Goal: Information Seeking & Learning: Learn about a topic

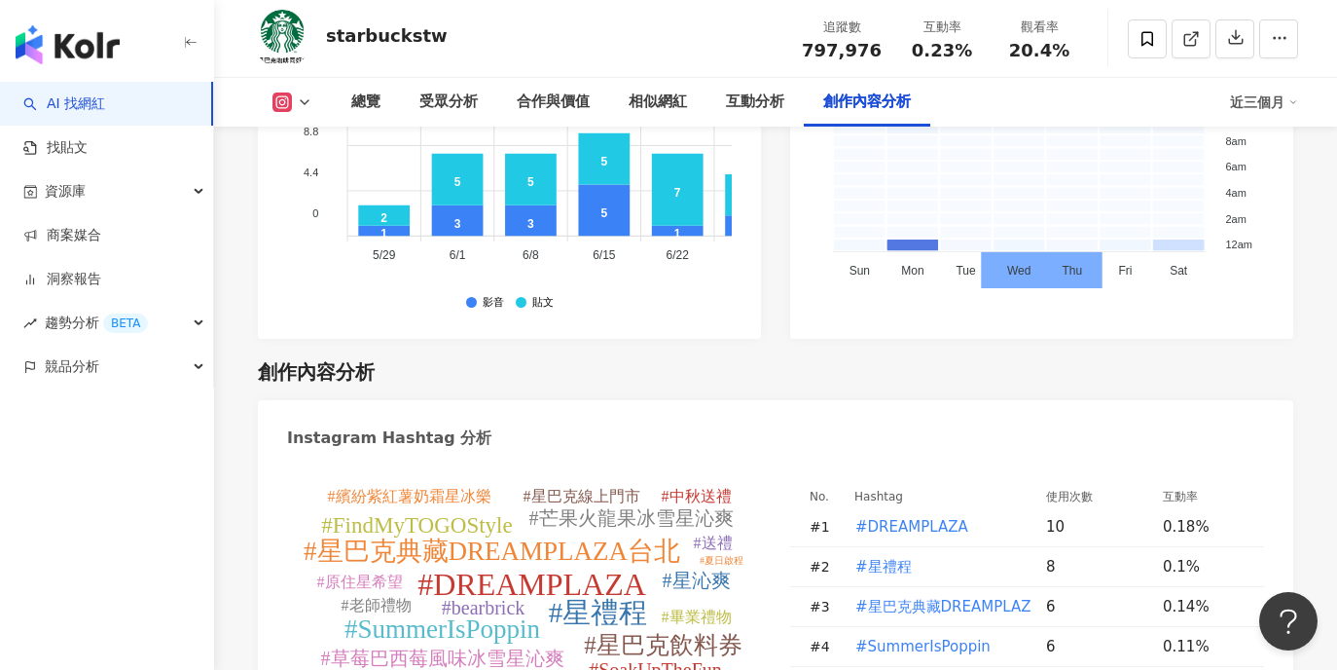
scroll to position [5779, 0]
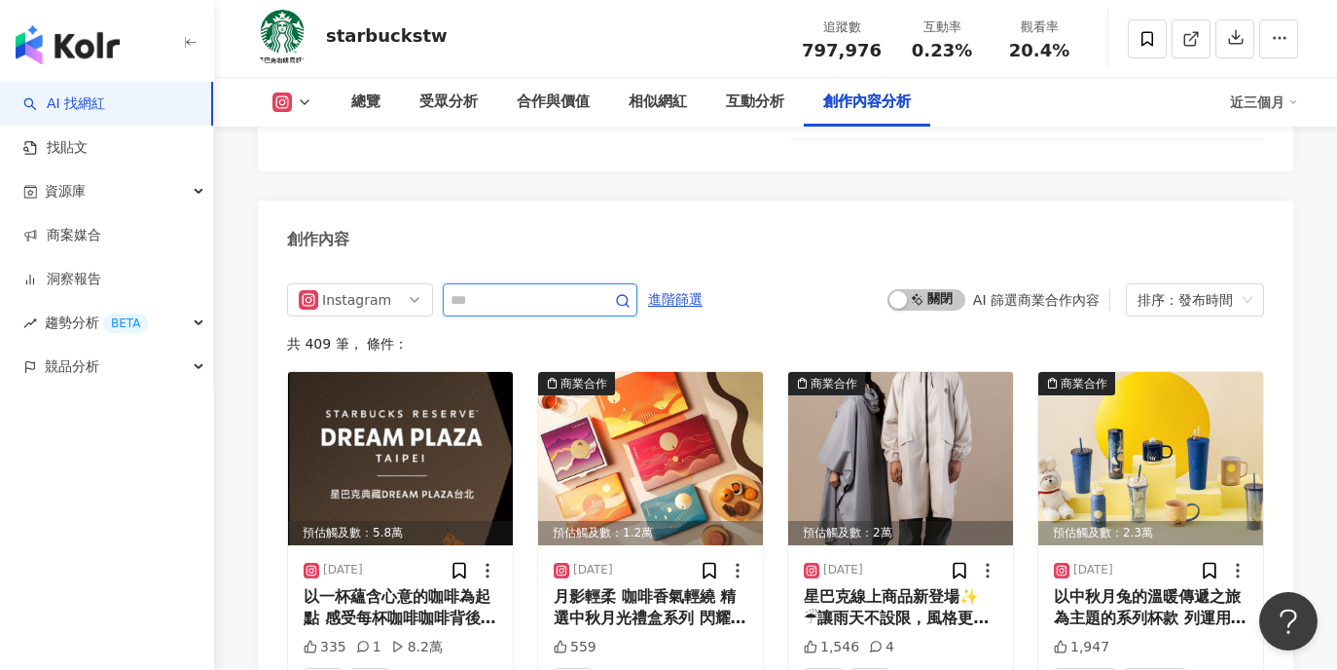
click at [546, 288] on input "text" at bounding box center [519, 299] width 136 height 23
type input "*"
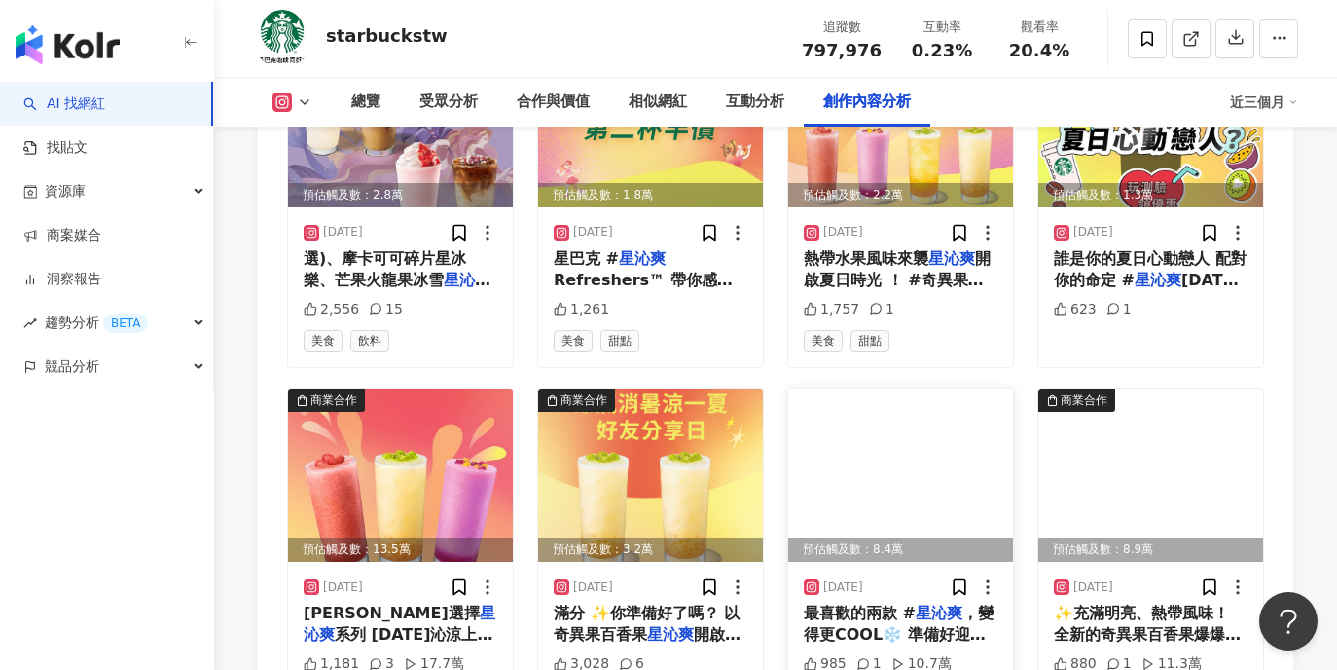
scroll to position [6137, 0]
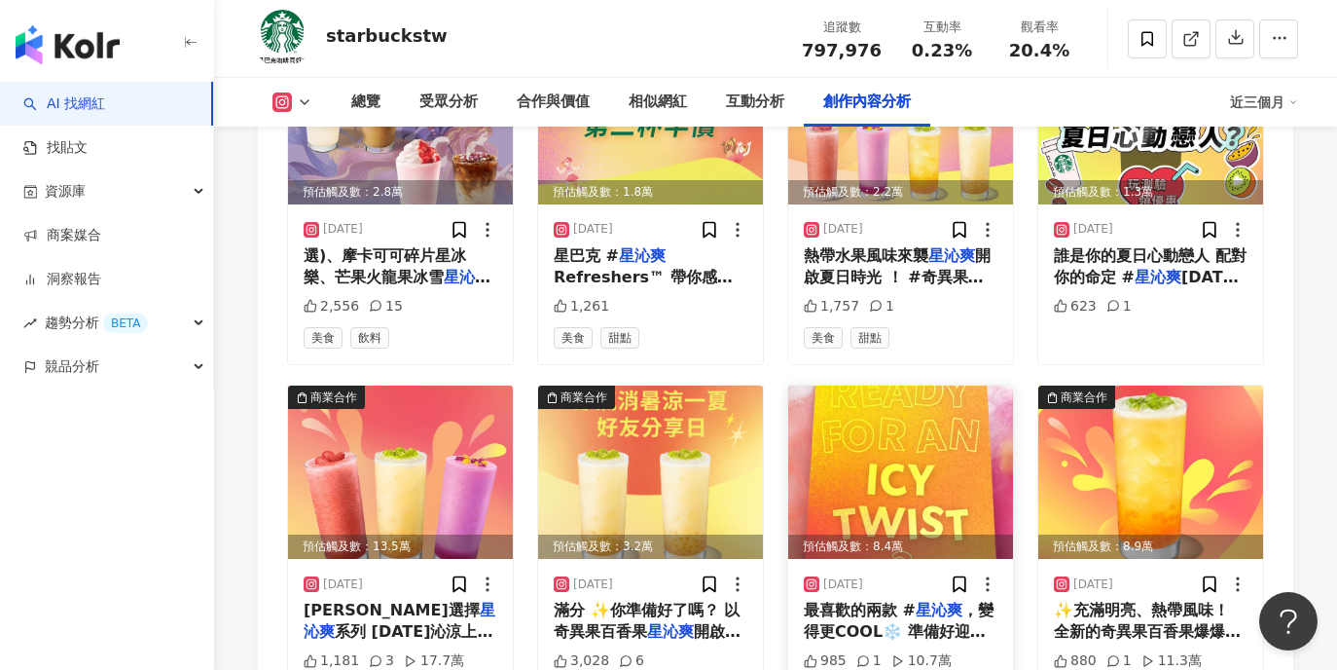
click at [940, 385] on img at bounding box center [900, 471] width 225 height 173
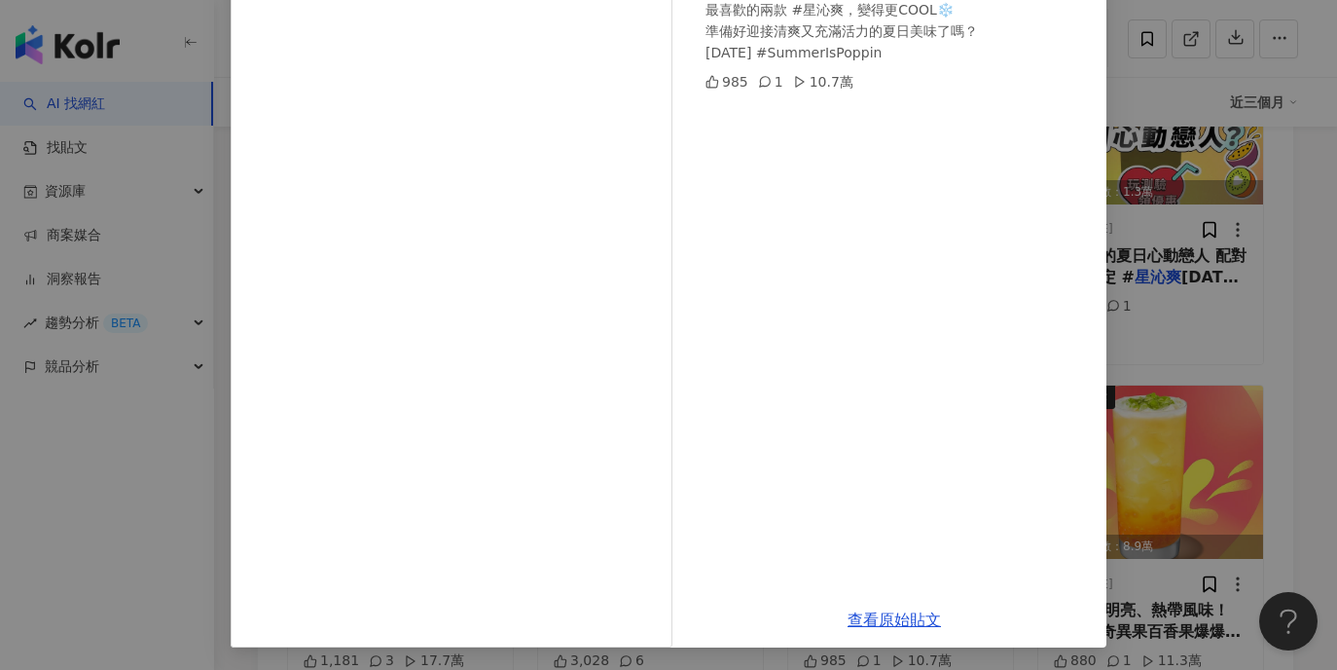
scroll to position [203, 0]
click at [1165, 248] on div "Starbucks Taiwan 星巴克 [DATE] 最喜歡的兩款 #星沁爽，變得更COOL❄️ 準備好迎接清爽又充滿活力的夏日美味了嗎？ [DATE] #…" at bounding box center [668, 335] width 1337 height 670
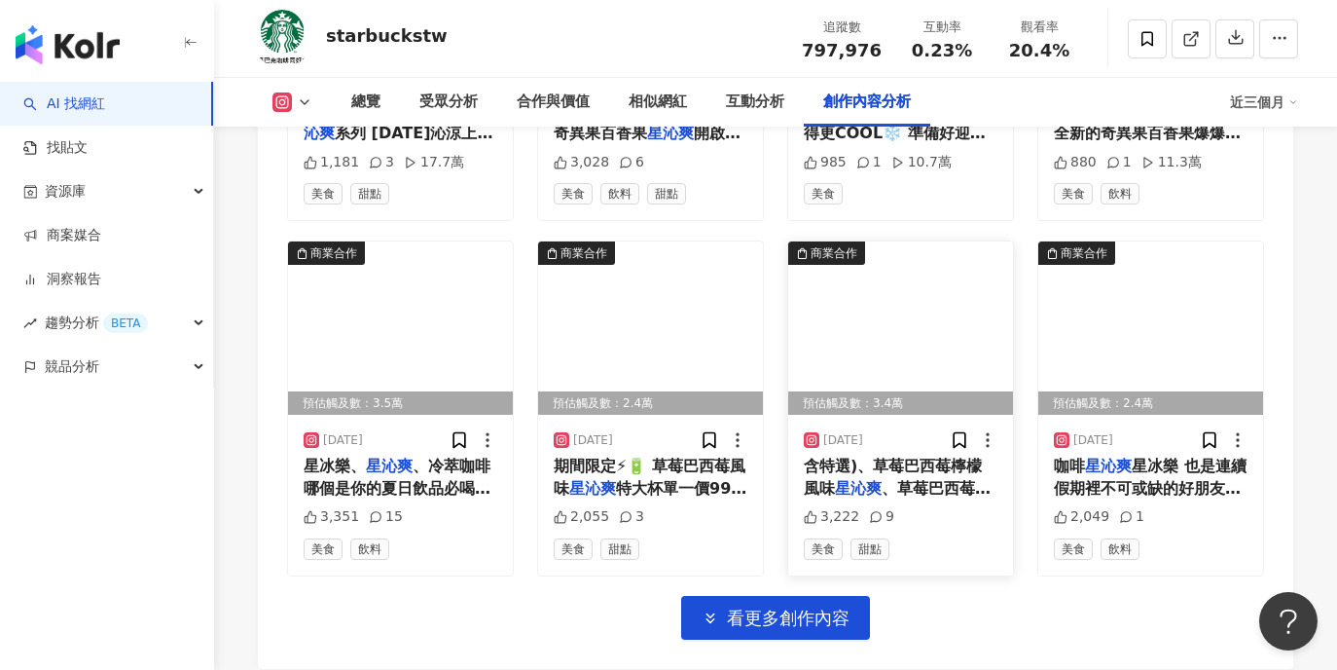
scroll to position [6645, 0]
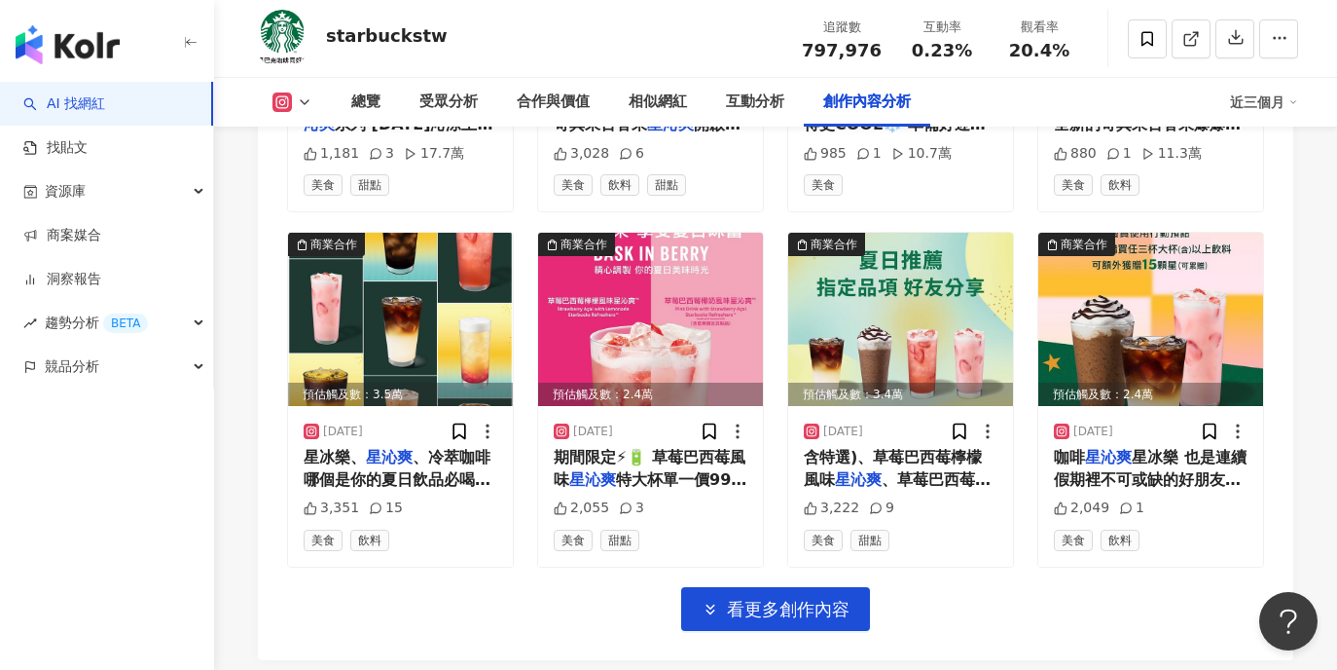
click at [821, 510] on div "商業合作 預估觸及數：2.8萬 [DATE] 選)、摩卡可可碎片星冰樂、芒果火龍果冰雪 星沁爽 、冰經典紅茶葛粉燕麥那堤、冰經典紅 2,556 15 美食 飲…" at bounding box center [775, 77] width 977 height 1108
click at [812, 599] on span "看更多創作內容" at bounding box center [788, 609] width 123 height 21
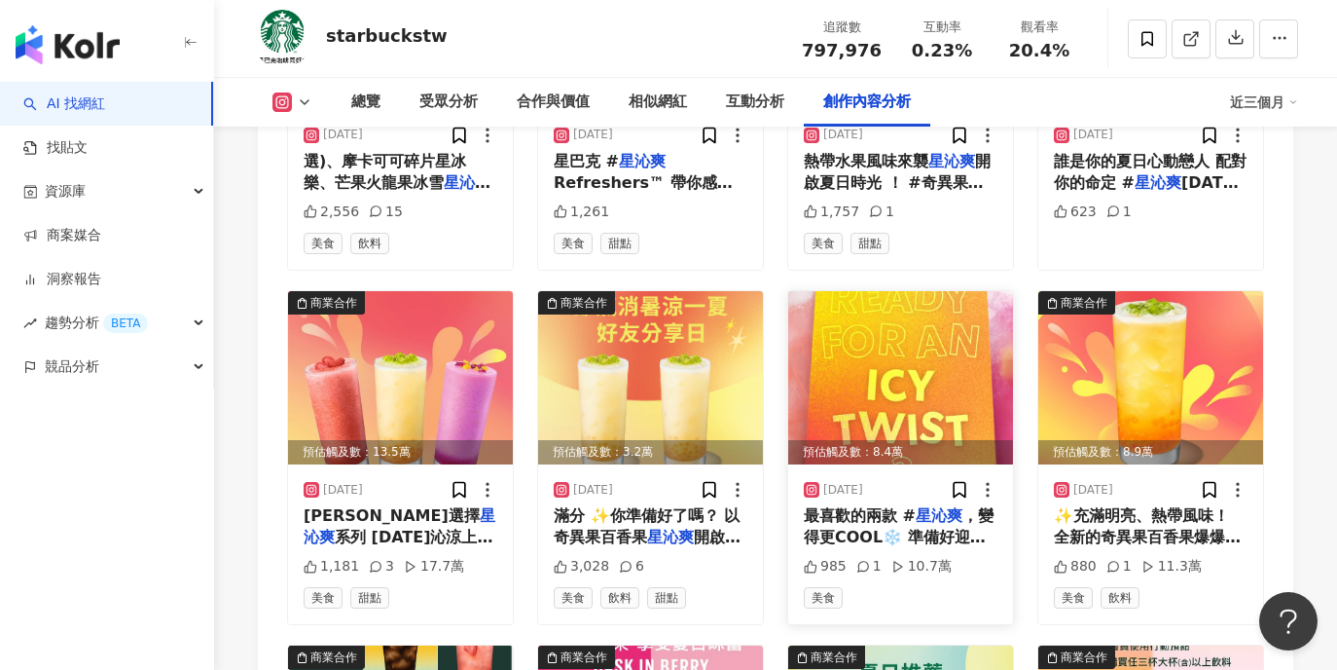
scroll to position [6229, 0]
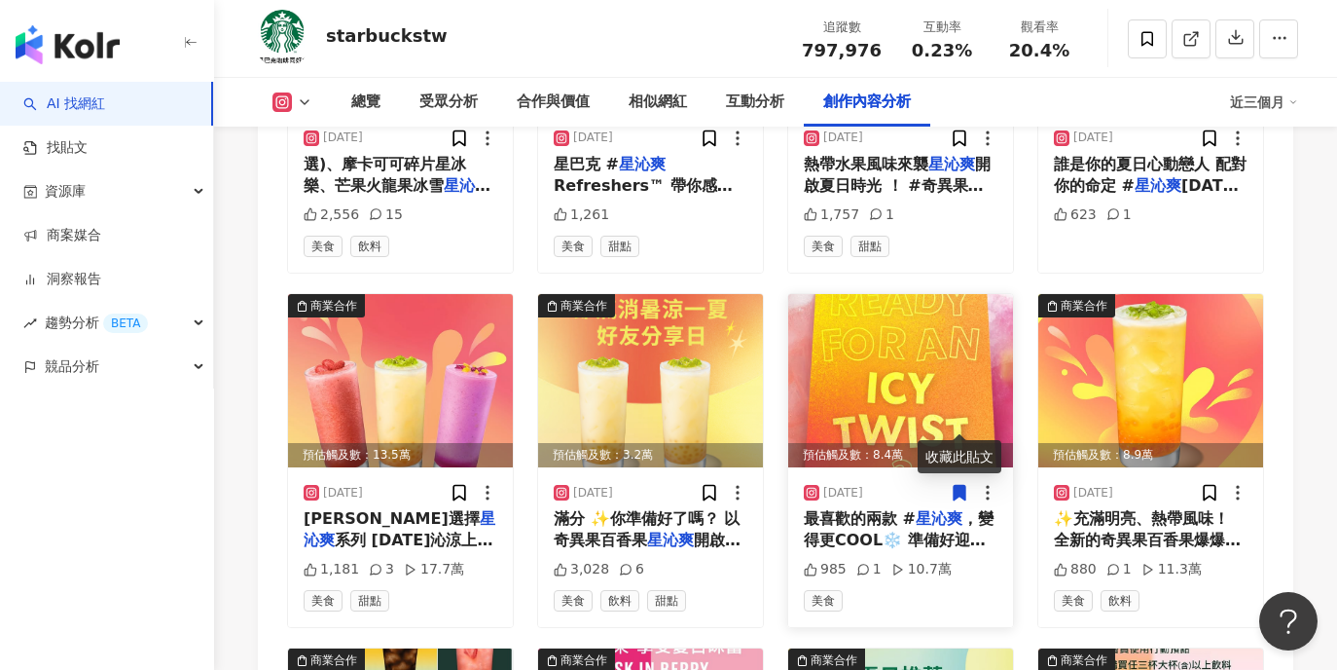
click at [929, 308] on img at bounding box center [900, 380] width 225 height 173
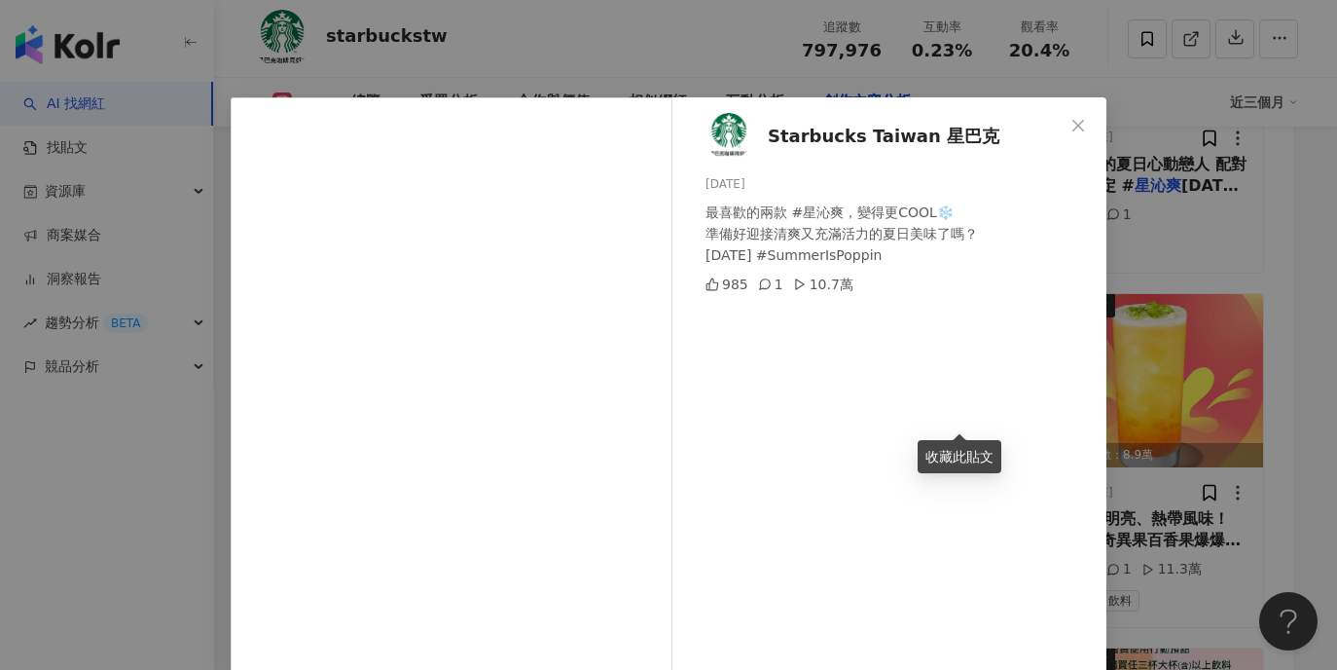
click at [1207, 275] on div "Starbucks Taiwan 星巴克 [DATE] 最喜歡的兩款 #星沁爽，變得更COOL❄️ 準備好迎接清爽又充滿活力的夏日美味了嗎？ [DATE] #…" at bounding box center [668, 335] width 1337 height 670
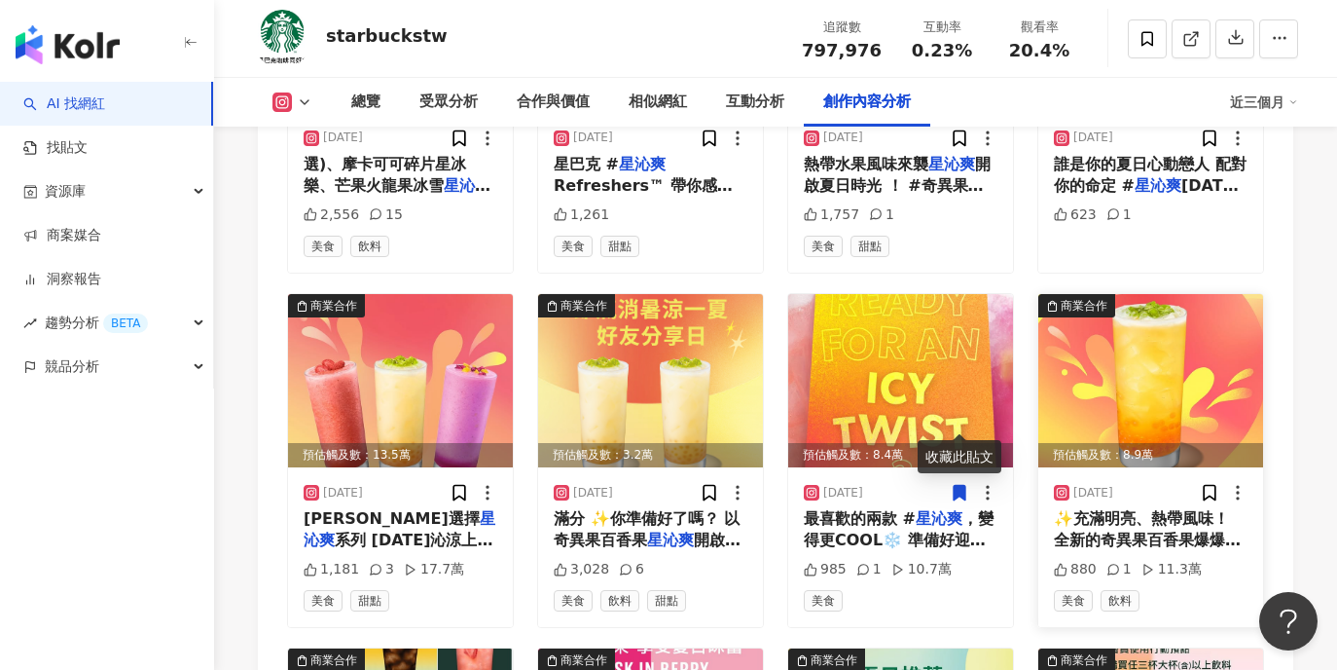
click at [1201, 328] on img at bounding box center [1151, 380] width 225 height 173
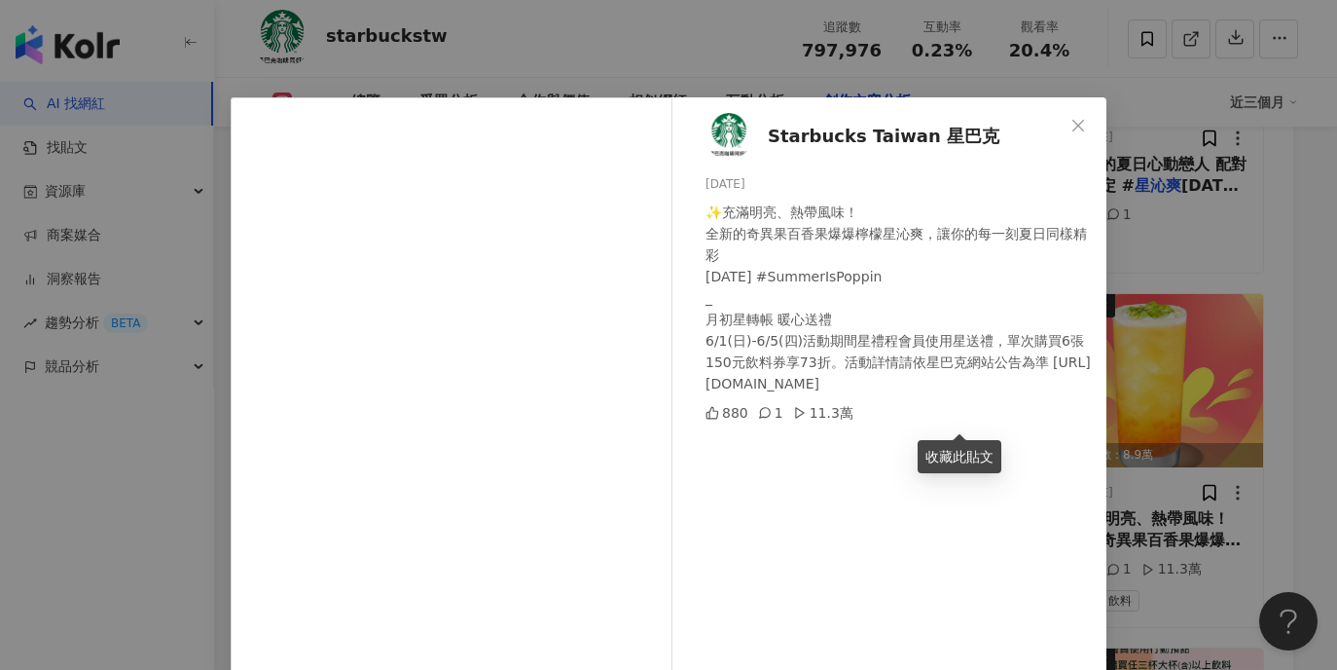
click at [1142, 314] on div "Starbucks Taiwan 星巴克 [DATE] ✨充滿明亮、熱帶風味！ 全新的奇異果百香果爆爆檸檬星沁爽，讓你的每一刻夏日同樣精彩 [DATE] #S…" at bounding box center [668, 335] width 1337 height 670
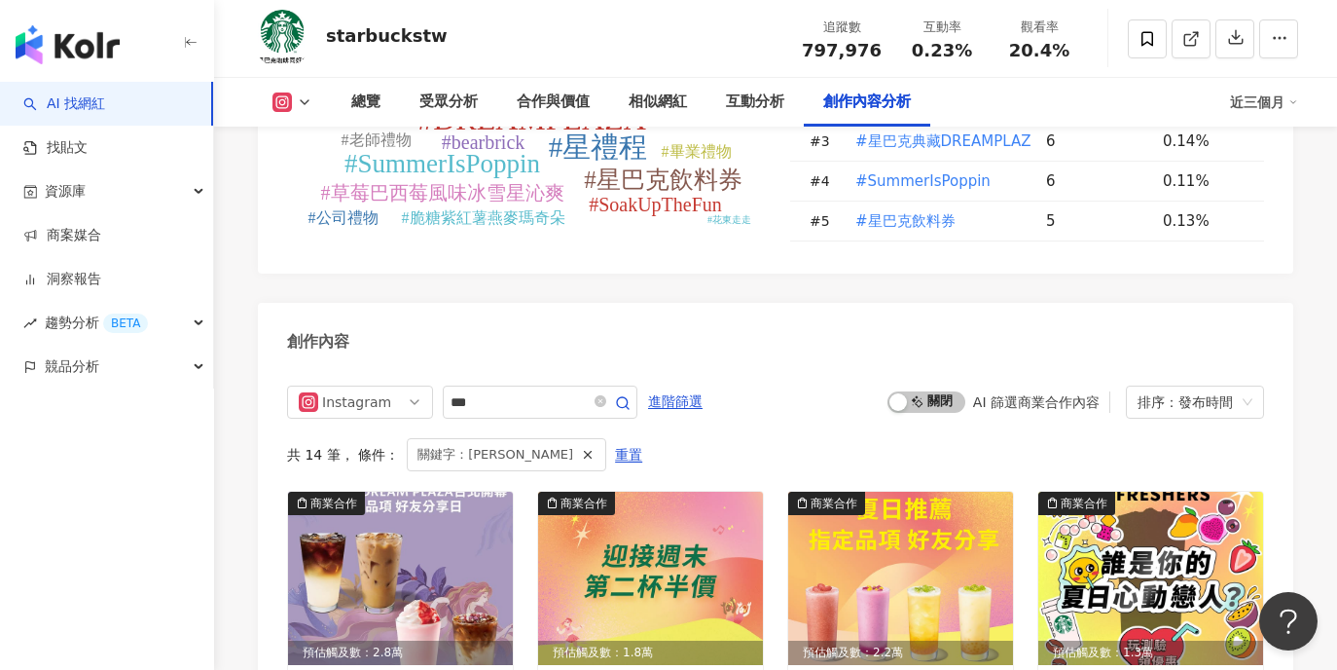
scroll to position [5567, 0]
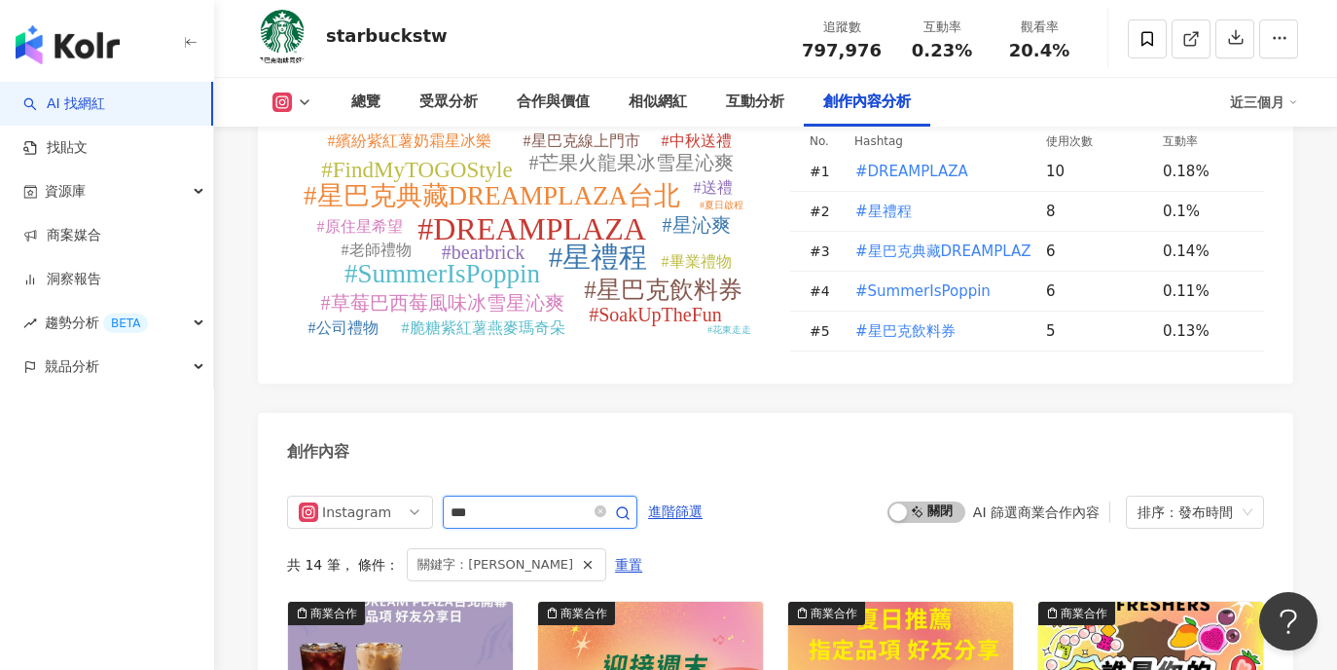
drag, startPoint x: 491, startPoint y: 432, endPoint x: 348, endPoint y: 417, distance: 143.9
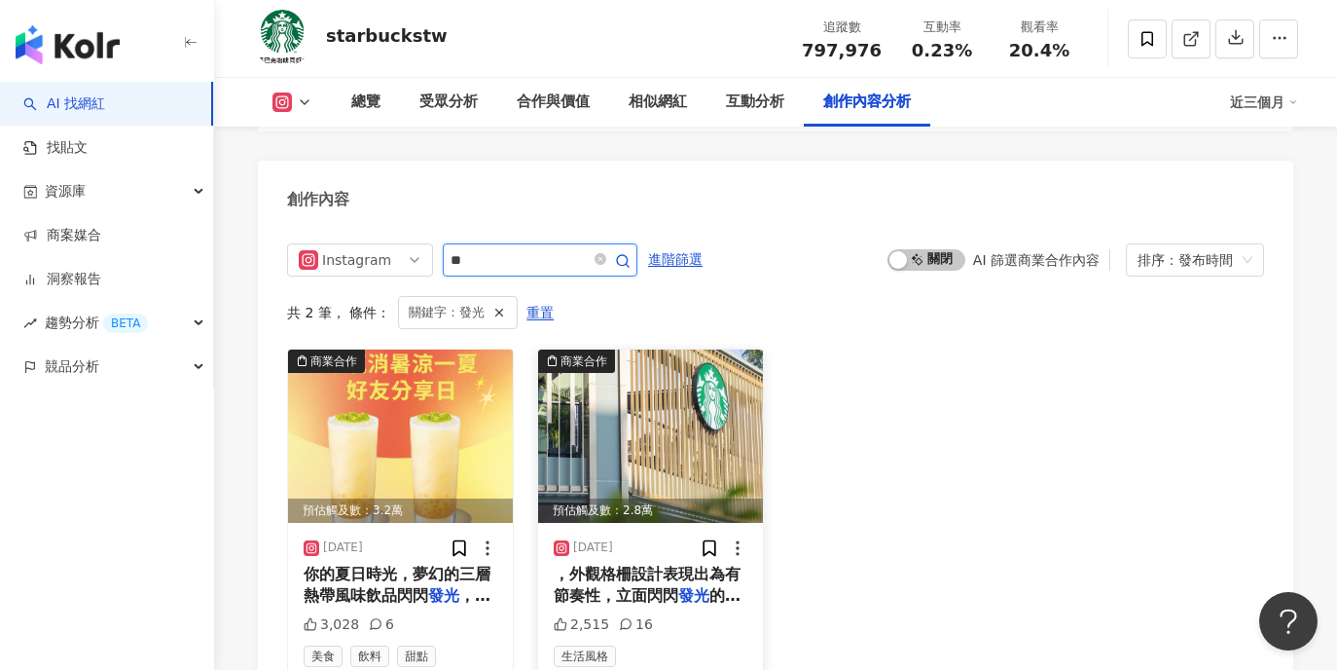
scroll to position [5825, 0]
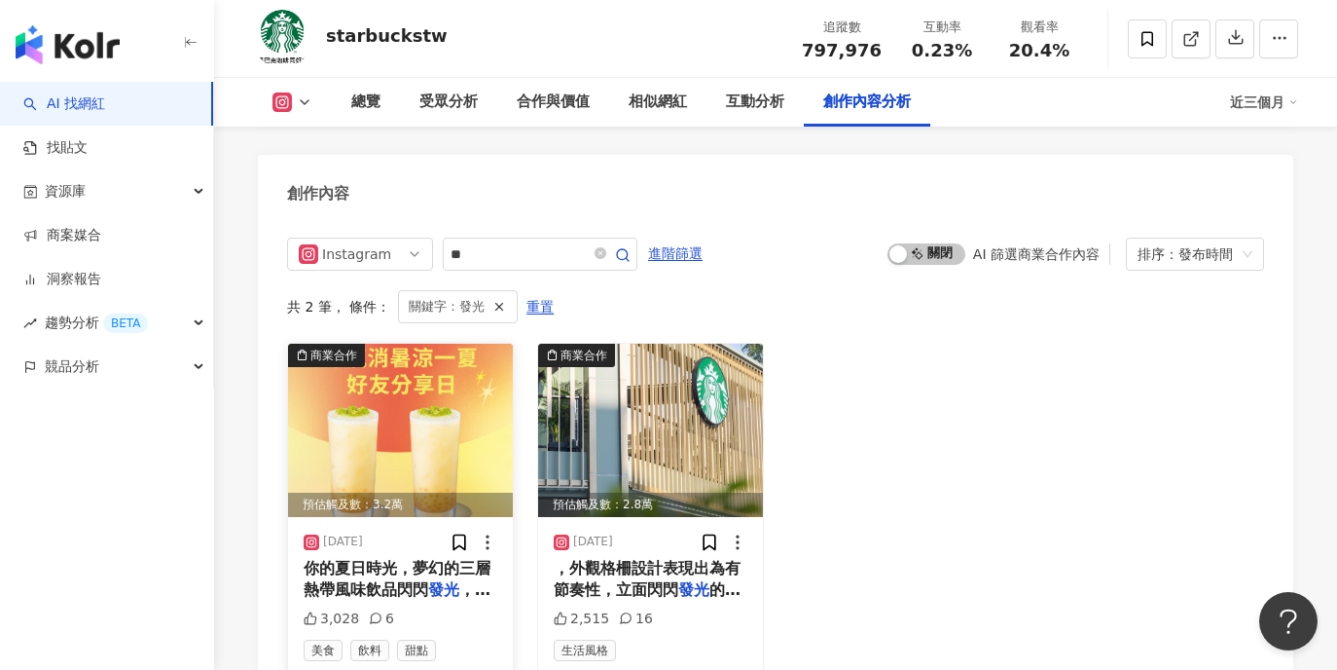
click at [457, 359] on img at bounding box center [400, 430] width 225 height 173
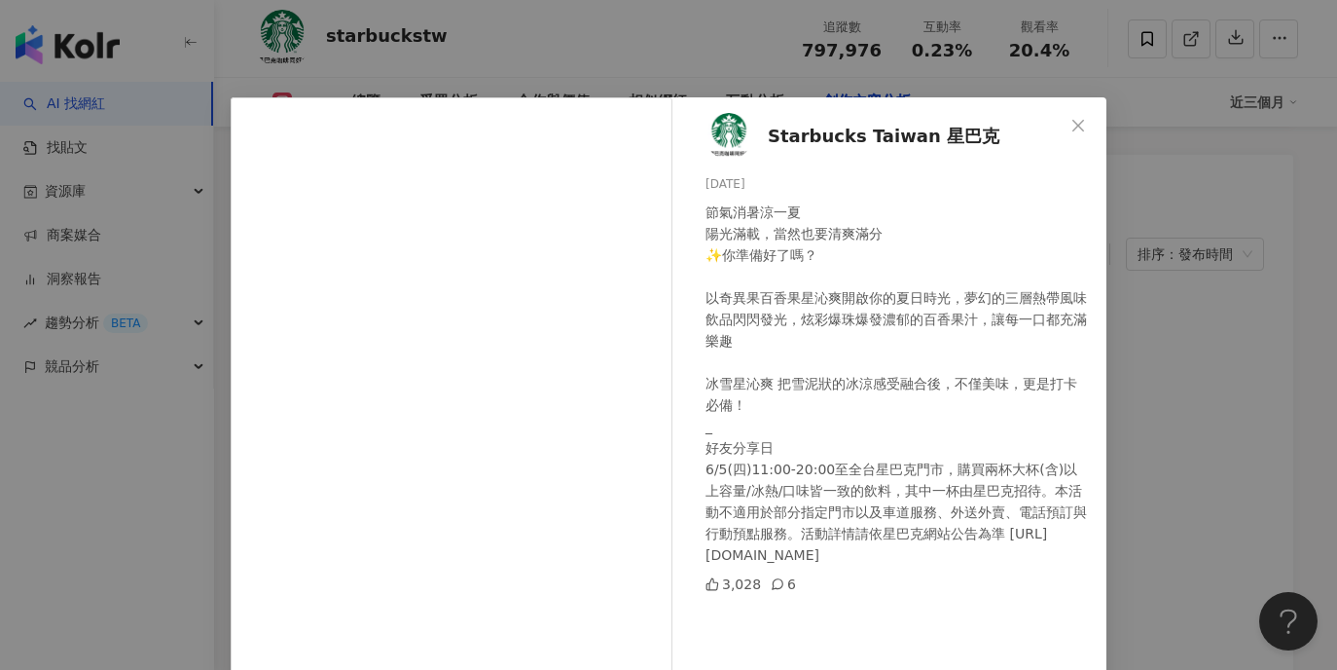
click at [1237, 268] on div "Starbucks Taiwan 星巴克 [DATE] 節氣消暑涼一夏 陽光滿載，當然也要清爽滿分 ✨你準備好了嗎？ 以奇異果百香果星沁爽開啟你的夏日時光，夢…" at bounding box center [668, 335] width 1337 height 670
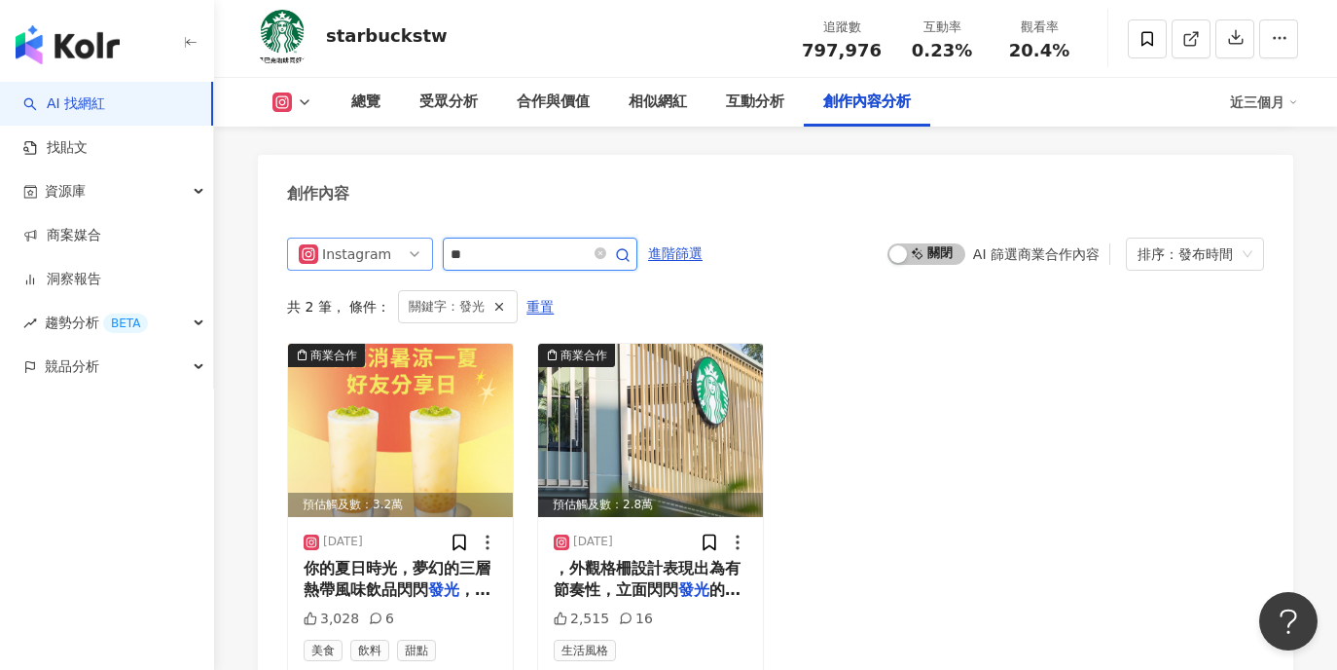
drag, startPoint x: 437, startPoint y: 178, endPoint x: 417, endPoint y: 174, distance: 20.8
click at [417, 238] on div "Instagram **" at bounding box center [462, 254] width 350 height 33
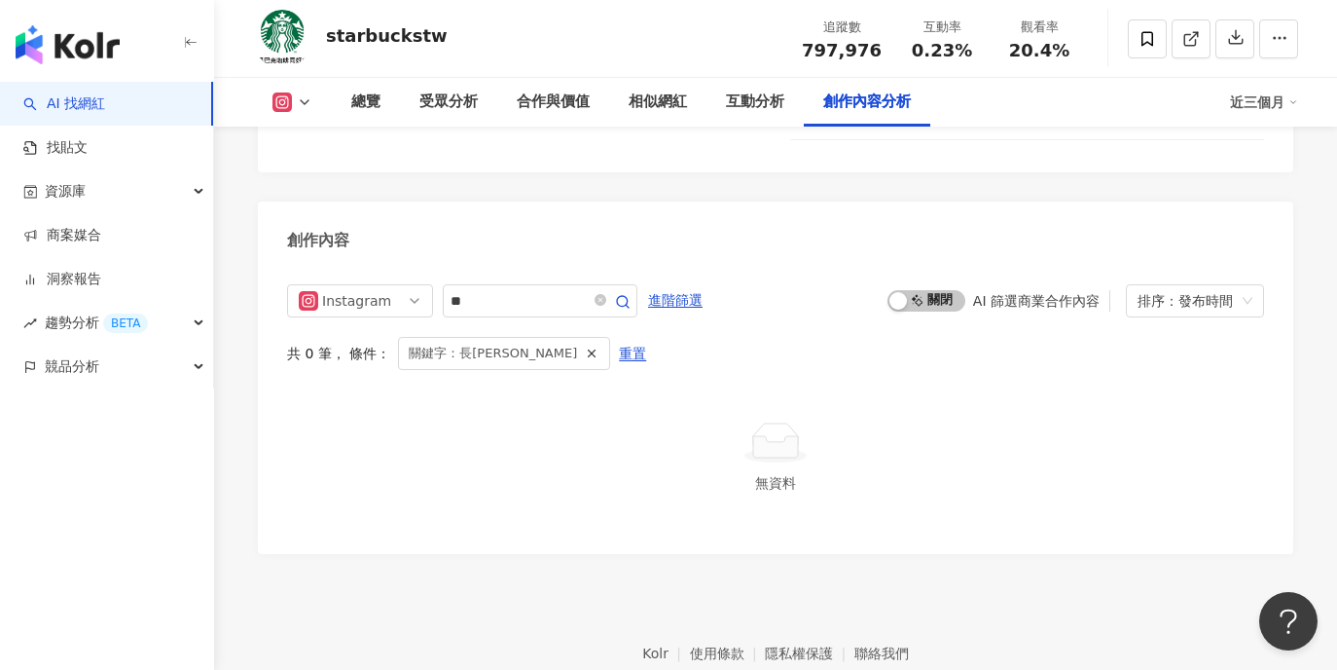
click at [292, 101] on button at bounding box center [292, 101] width 79 height 19
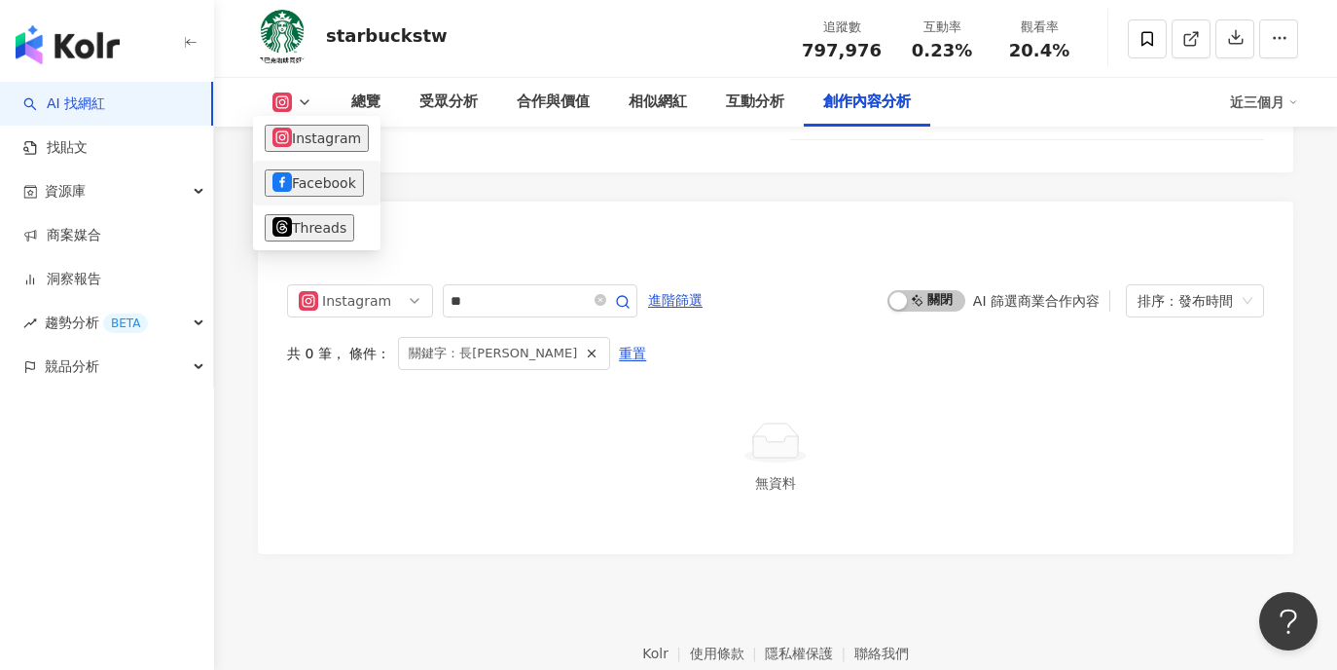
click at [307, 174] on button "Facebook" at bounding box center [314, 182] width 99 height 27
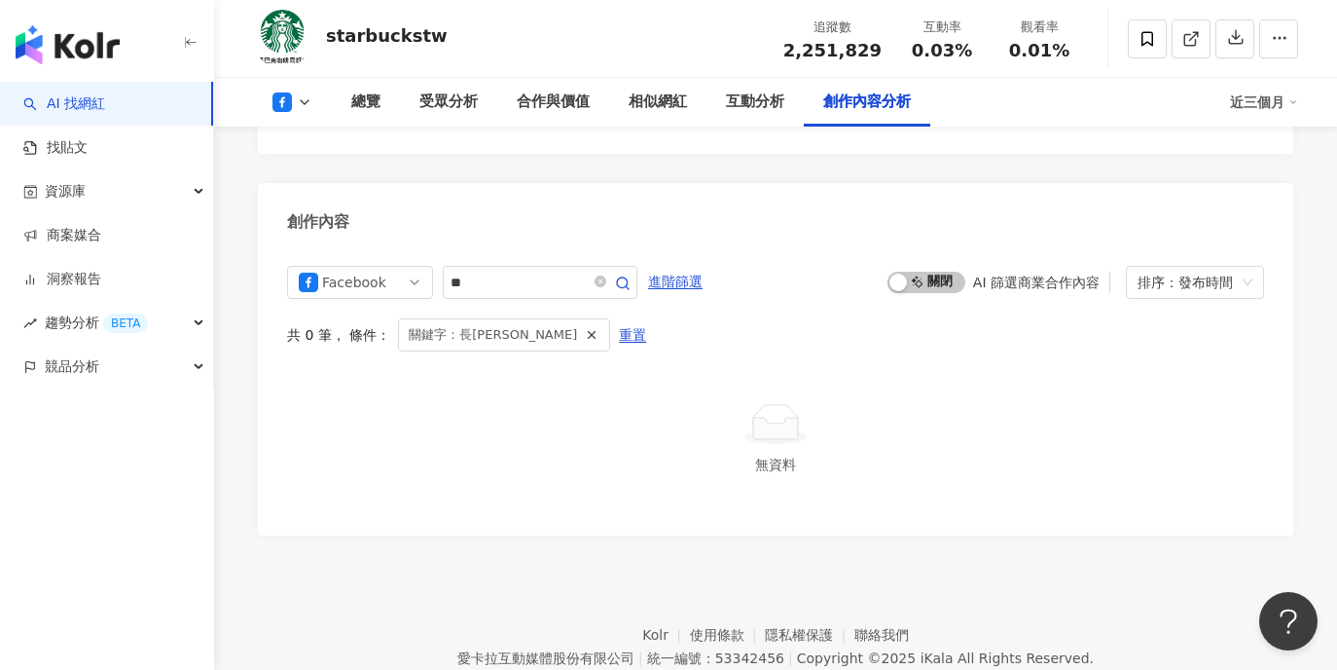
scroll to position [5067, 0]
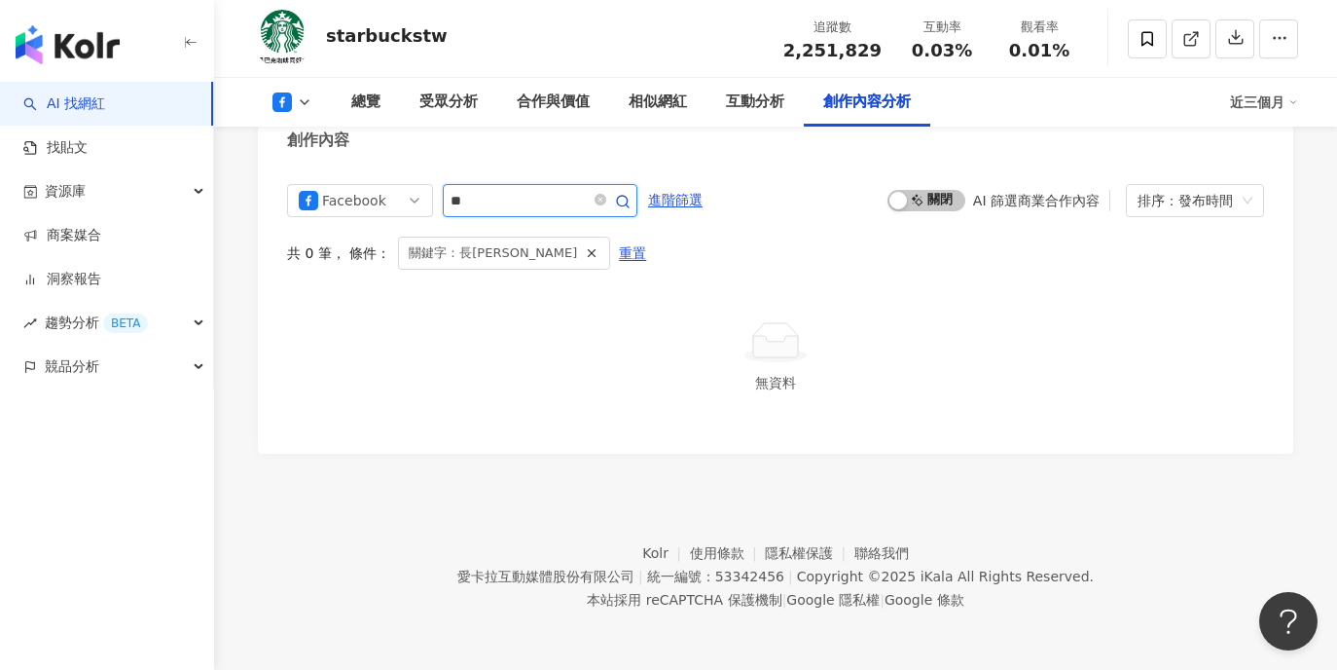
click at [516, 195] on input "**" at bounding box center [519, 200] width 136 height 23
type input "*"
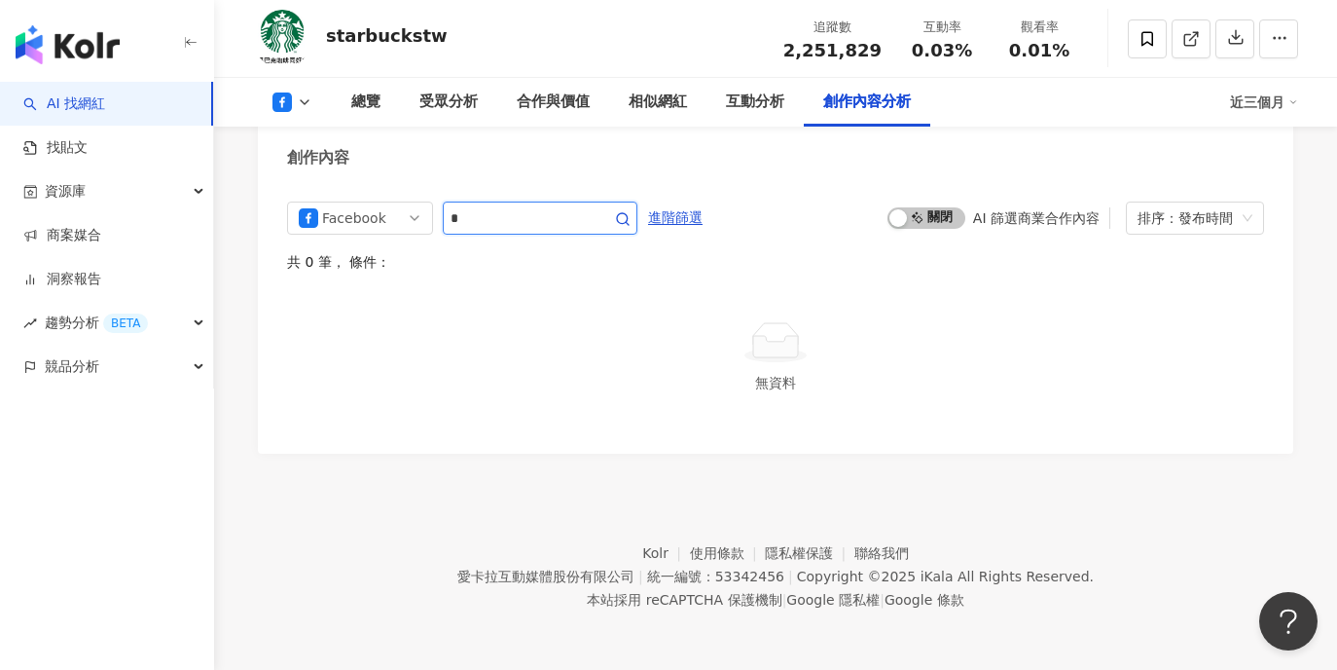
scroll to position [5043, 0]
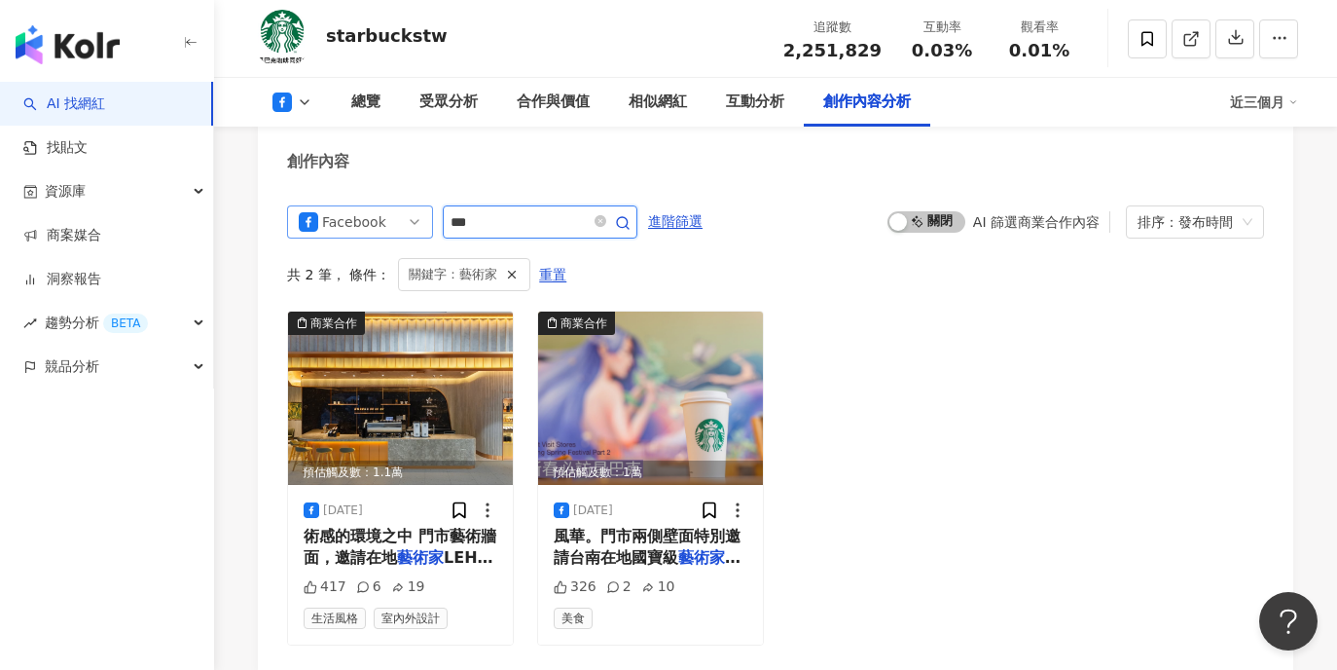
drag, startPoint x: 498, startPoint y: 226, endPoint x: 354, endPoint y: 223, distance: 144.1
click at [354, 223] on div "Facebook ***" at bounding box center [462, 221] width 350 height 33
type input "*"
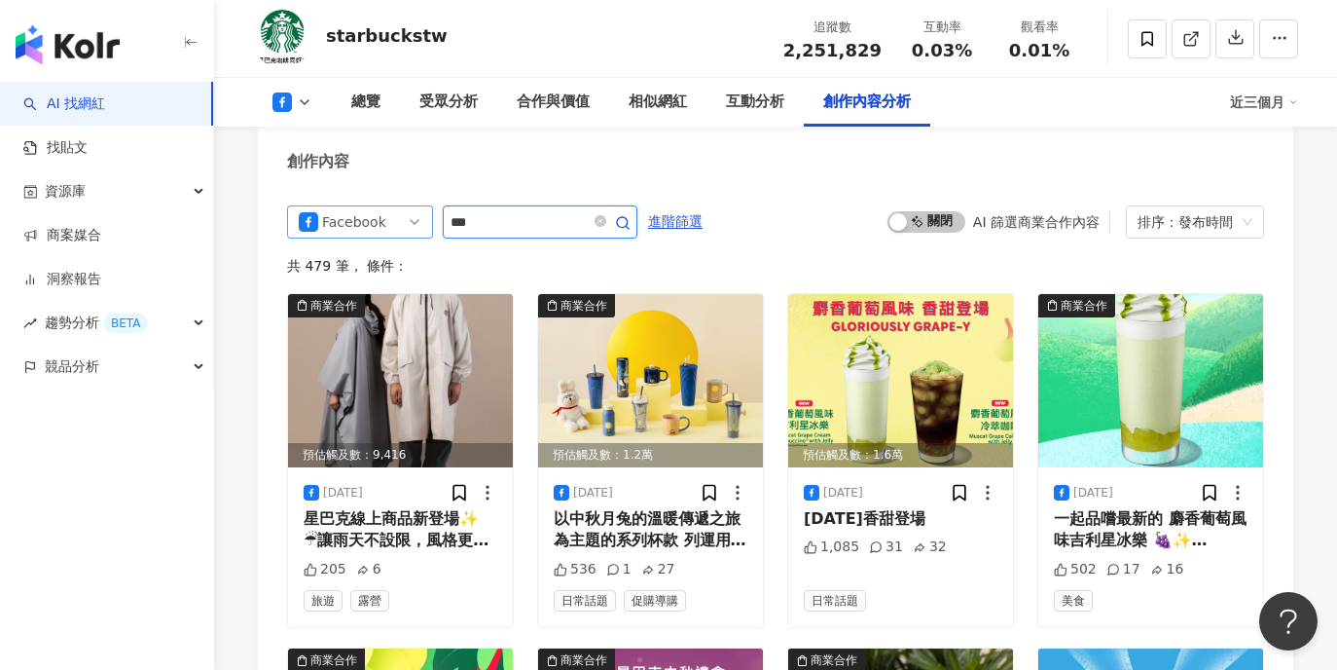
type input "***"
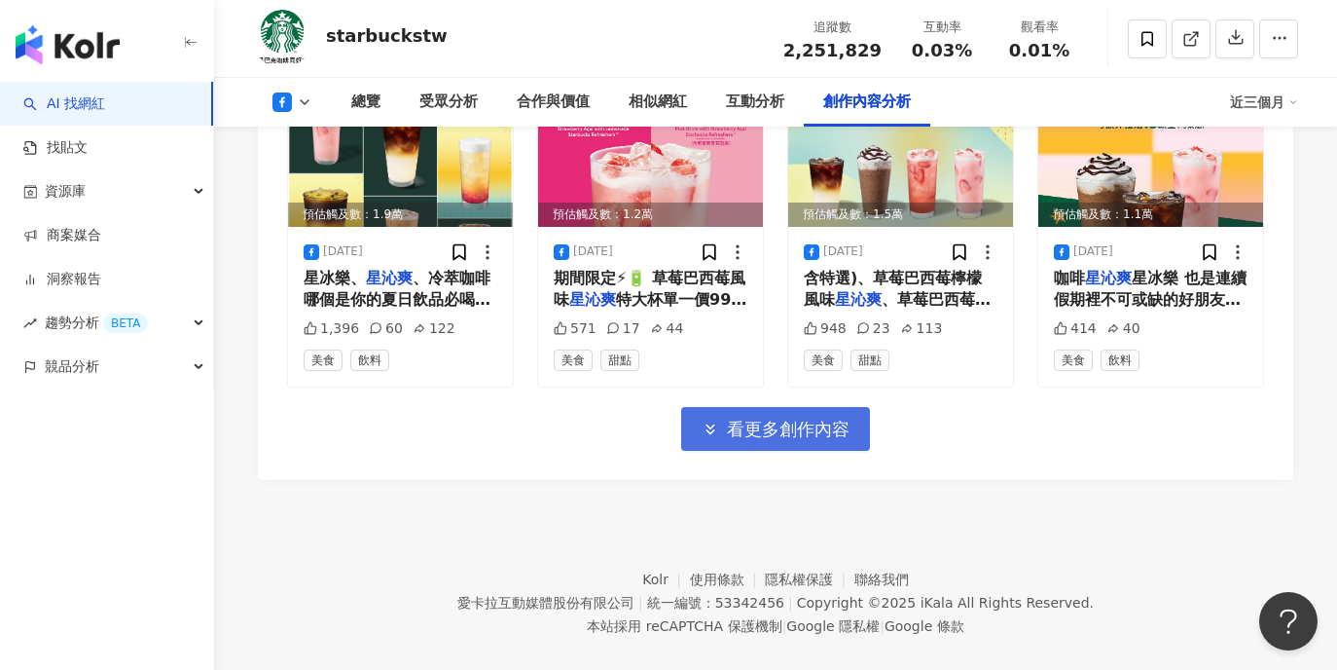
click at [789, 437] on span "看更多創作內容" at bounding box center [788, 429] width 123 height 21
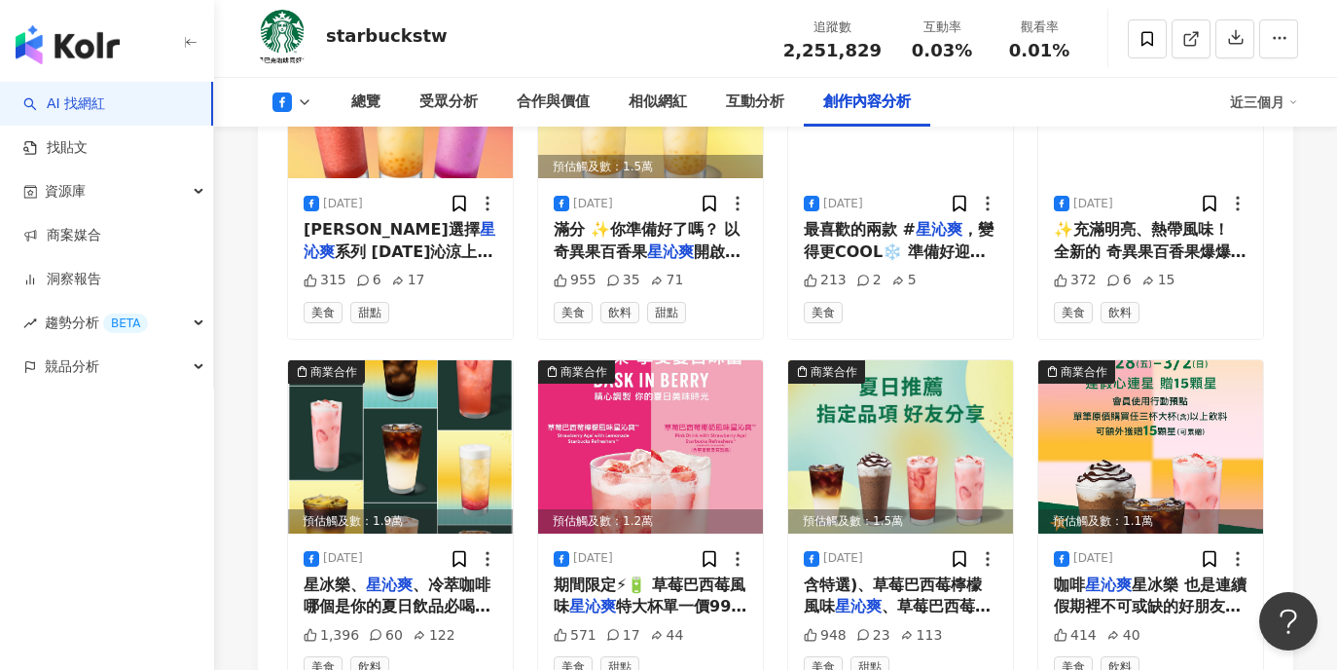
scroll to position [5703, 0]
